Goal: Navigation & Orientation: Understand site structure

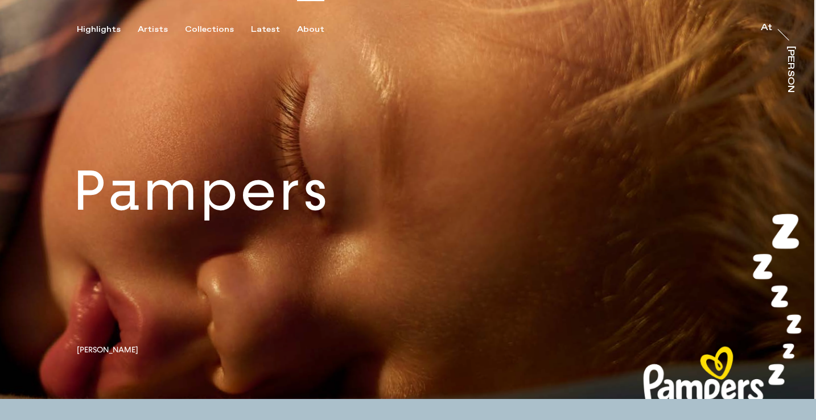
click at [297, 30] on div "About" at bounding box center [310, 29] width 27 height 10
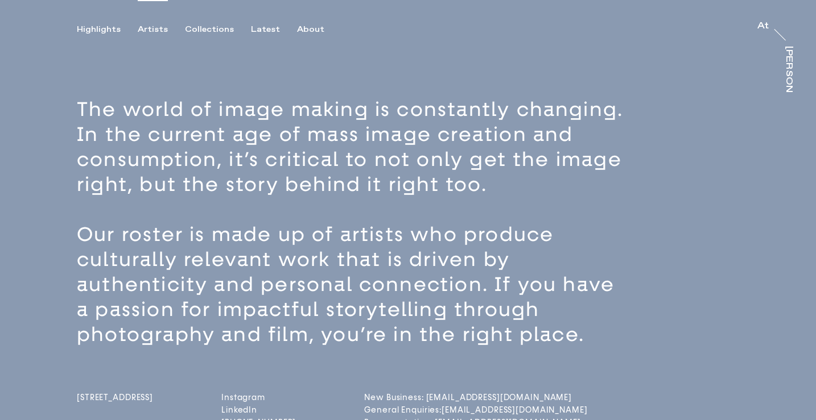
click at [140, 25] on div "Artists" at bounding box center [153, 29] width 30 height 10
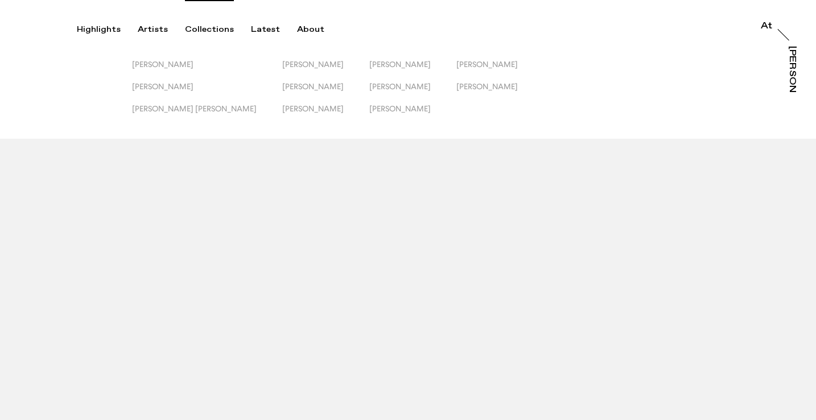
click at [218, 32] on div "Collections" at bounding box center [209, 29] width 49 height 10
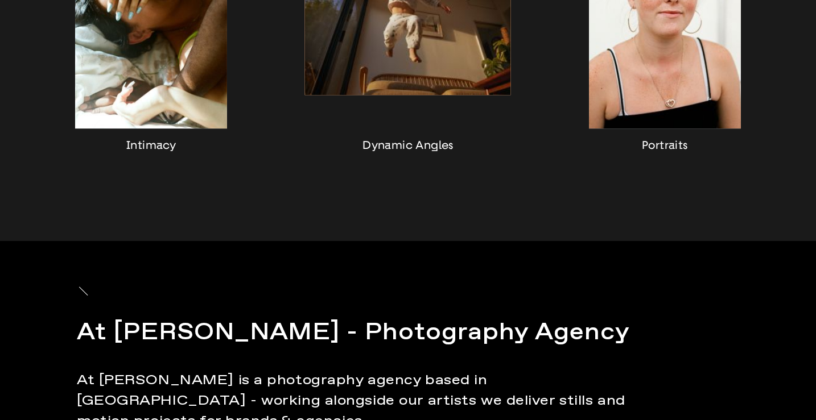
scroll to position [1024, 0]
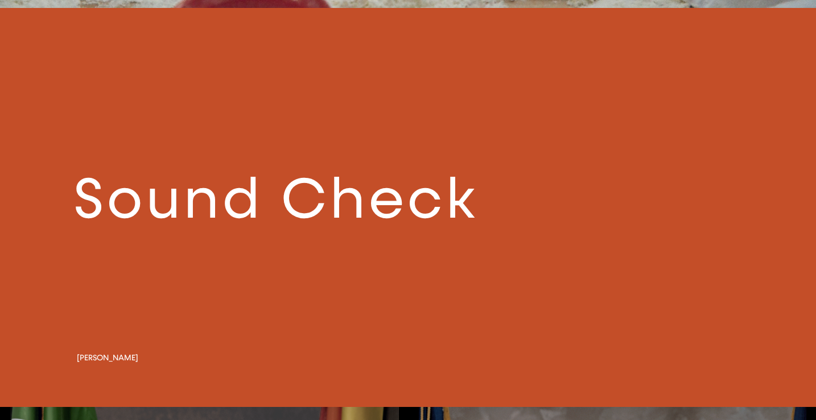
scroll to position [1194, 0]
